Goal: Book appointment/travel/reservation

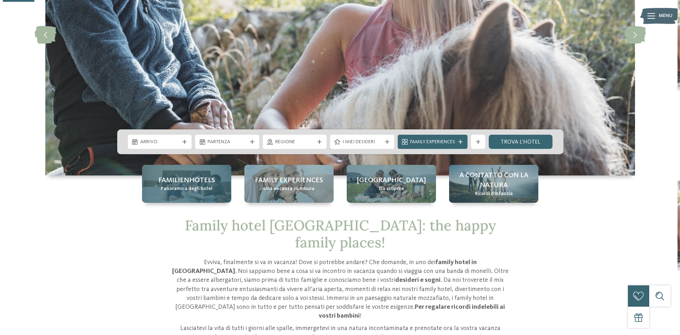
scroll to position [142, 0]
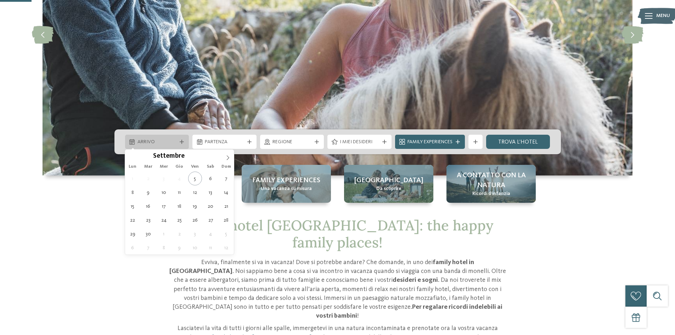
click at [185, 144] on div "Arrivo" at bounding box center [157, 142] width 64 height 14
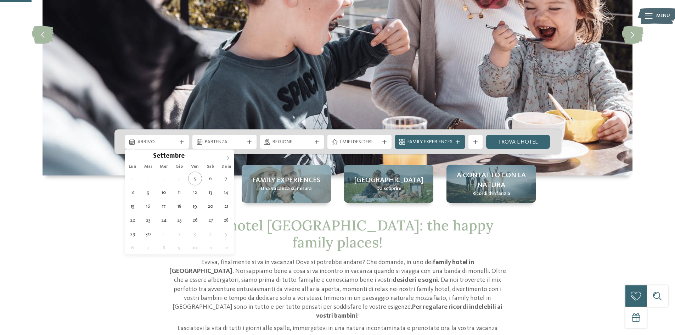
click at [231, 158] on span at bounding box center [228, 155] width 12 height 12
type div "06.12.2025"
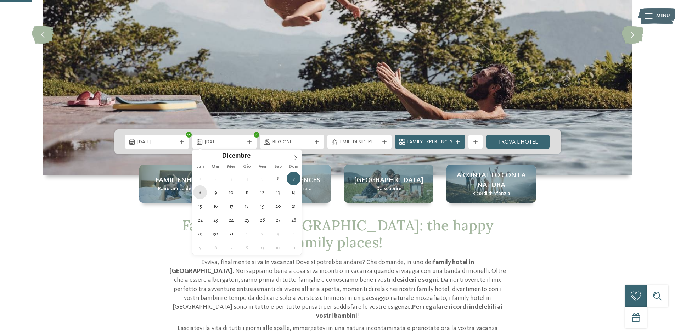
type div "08.12.2025"
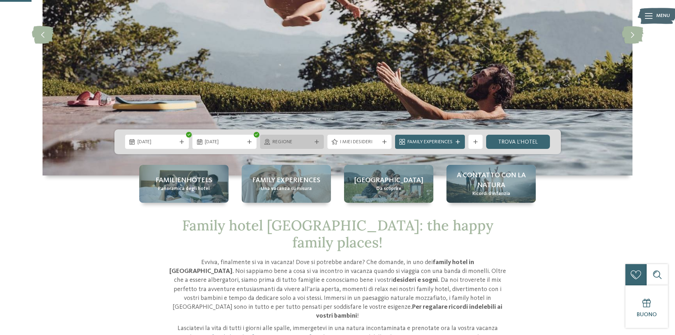
click at [321, 141] on div "Regione" at bounding box center [292, 142] width 64 height 14
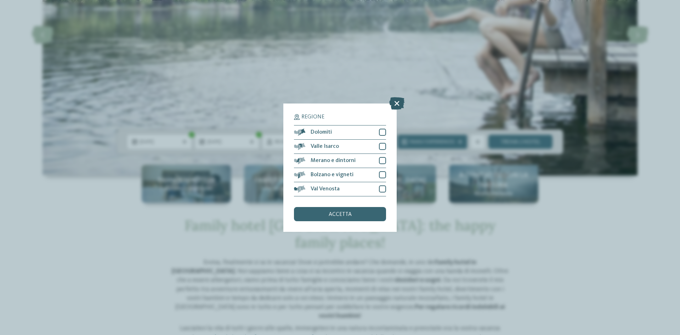
click at [394, 103] on icon at bounding box center [396, 103] width 15 height 12
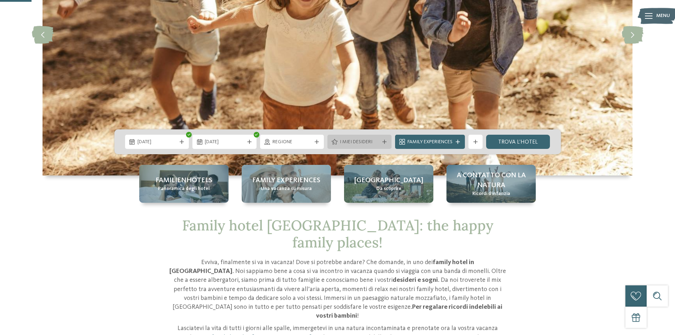
click at [389, 141] on div "I miei desideri" at bounding box center [359, 142] width 64 height 14
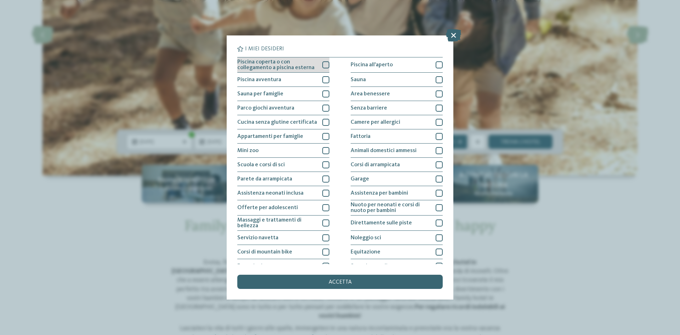
click at [311, 69] on span "Piscina coperta o con collegamento a piscina esterna" at bounding box center [277, 64] width 80 height 11
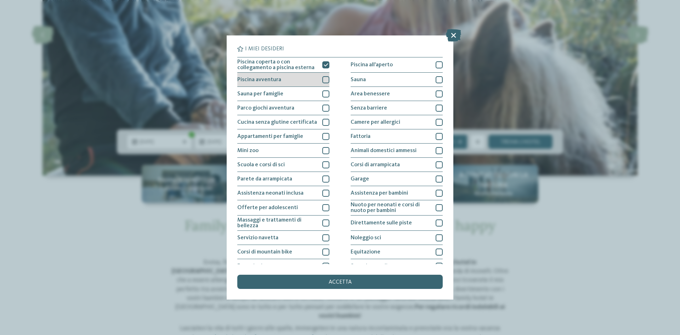
click at [325, 76] on div at bounding box center [325, 79] width 7 height 7
click at [325, 91] on div at bounding box center [325, 93] width 7 height 7
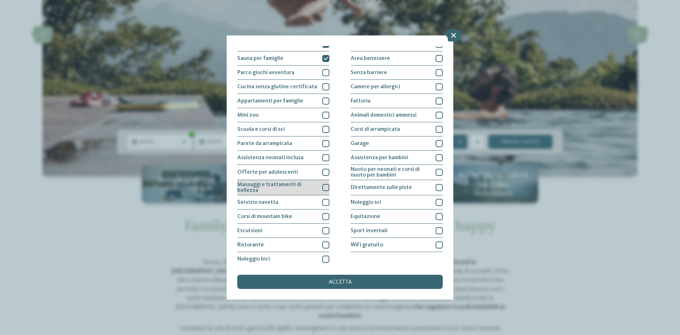
scroll to position [38, 0]
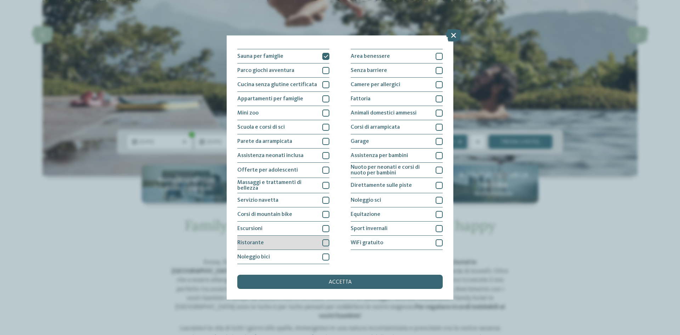
click at [324, 242] on div at bounding box center [325, 242] width 7 height 7
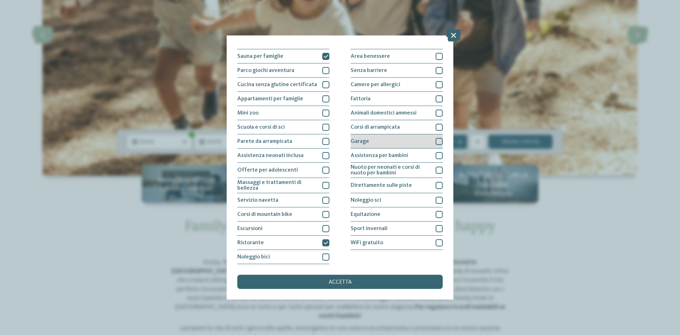
click at [436, 140] on div at bounding box center [439, 141] width 7 height 7
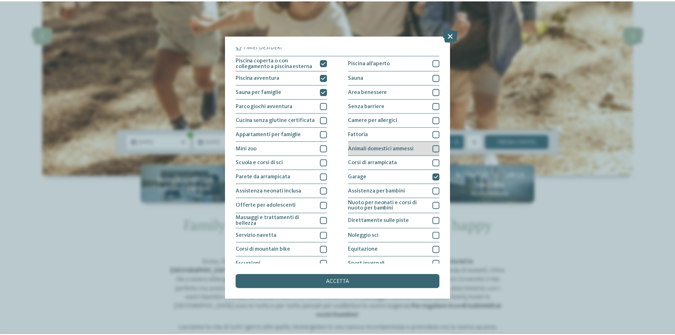
scroll to position [0, 0]
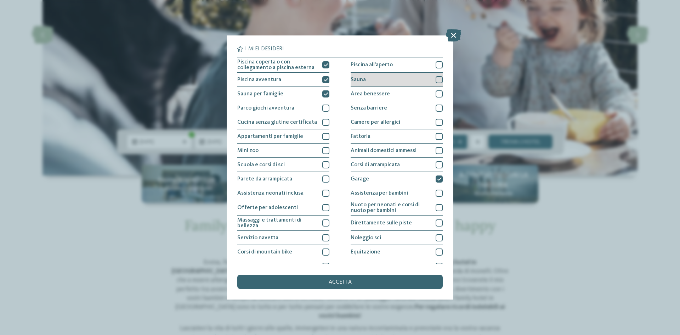
click at [436, 77] on div at bounding box center [439, 79] width 7 height 7
click at [342, 285] on div "accetta" at bounding box center [339, 281] width 205 height 14
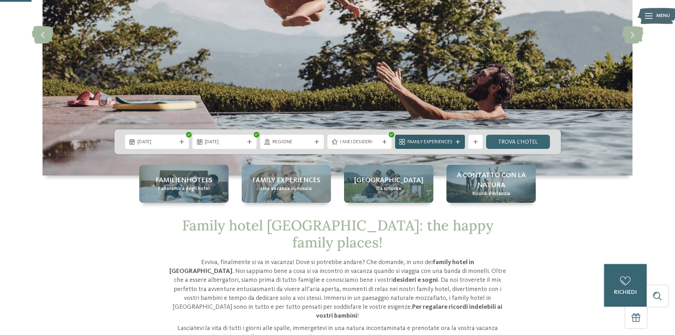
click at [458, 138] on div "Family Experiences" at bounding box center [430, 142] width 70 height 14
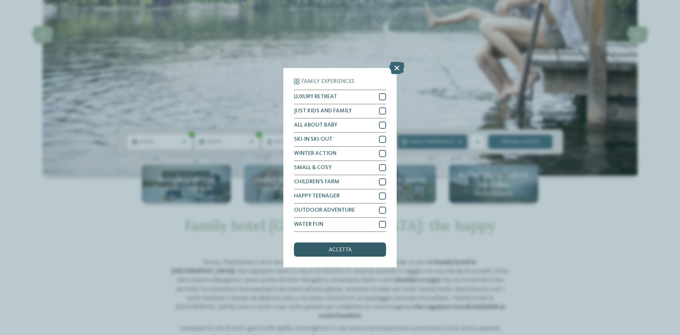
click at [363, 252] on div "accetta" at bounding box center [340, 249] width 92 height 14
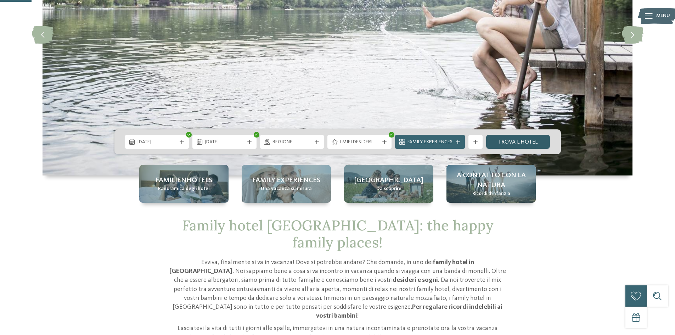
click at [532, 140] on link "trova l’hotel" at bounding box center [518, 142] width 64 height 14
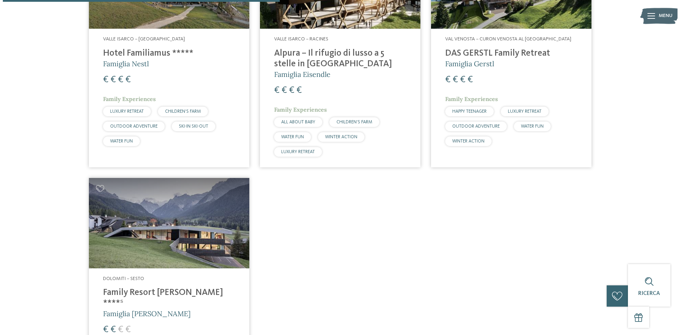
scroll to position [321, 0]
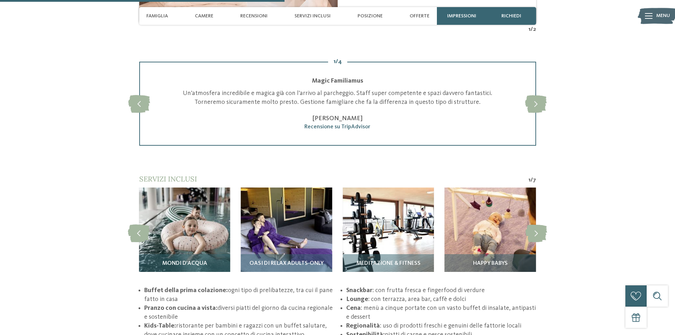
scroll to position [1062, 0]
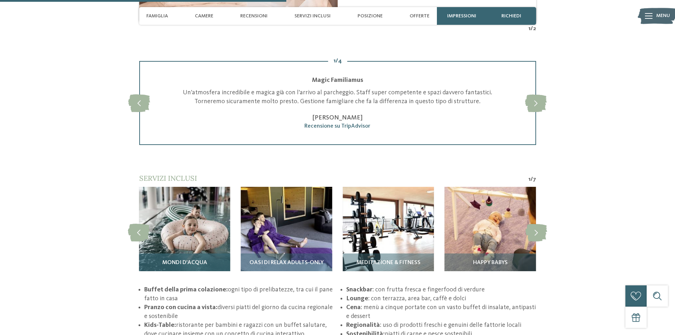
click at [192, 241] on img at bounding box center [184, 232] width 91 height 91
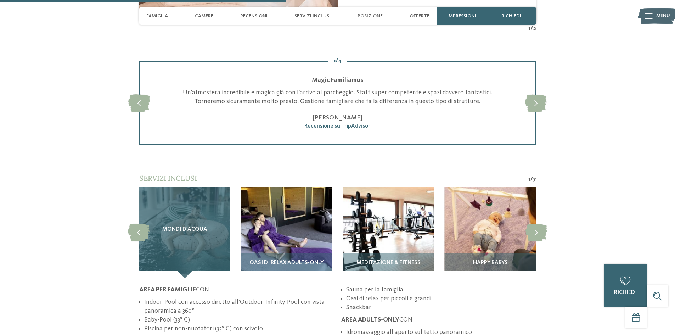
click at [181, 224] on div "Mondi d'acqua" at bounding box center [184, 232] width 91 height 91
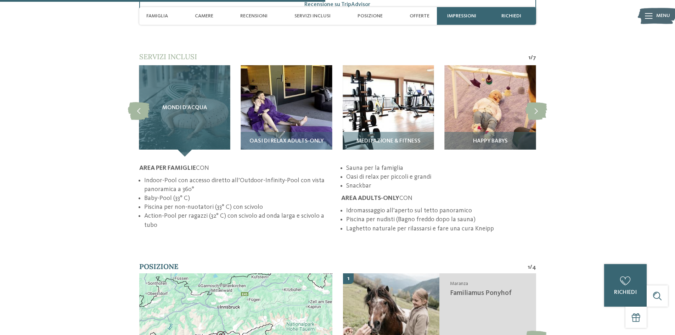
scroll to position [1204, 0]
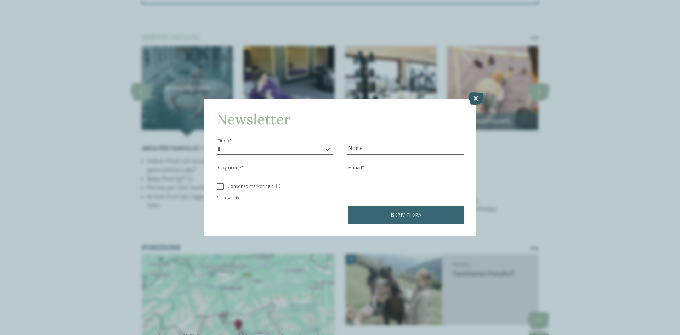
click at [473, 96] on icon at bounding box center [475, 98] width 15 height 12
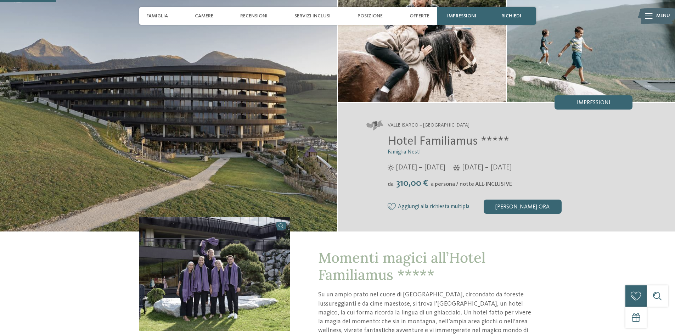
scroll to position [0, 0]
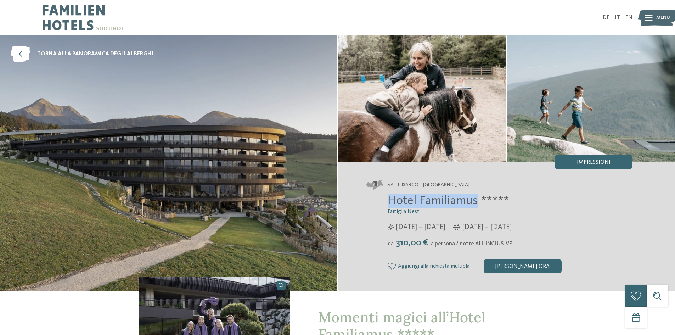
drag, startPoint x: 388, startPoint y: 202, endPoint x: 475, endPoint y: 200, distance: 86.8
click at [475, 200] on span "Hotel Familiamus *****" at bounding box center [447, 200] width 121 height 12
copy span "Hotel Familiamus"
